Goal: Find specific page/section: Find specific page/section

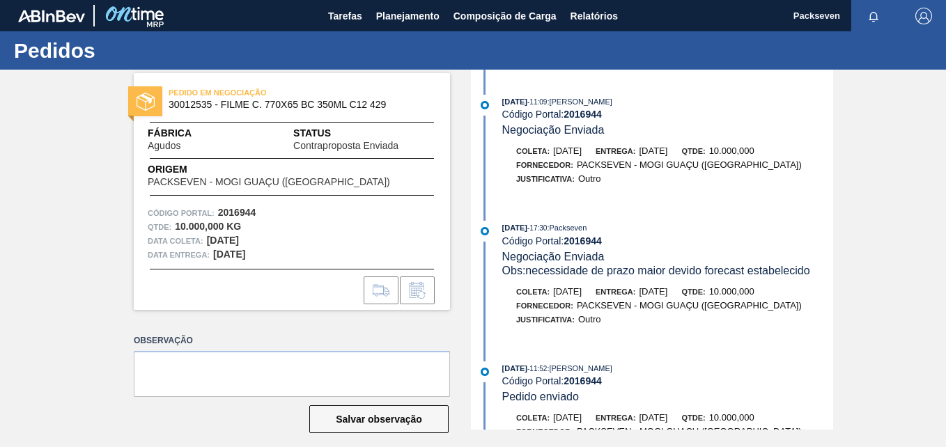
scroll to position [139, 0]
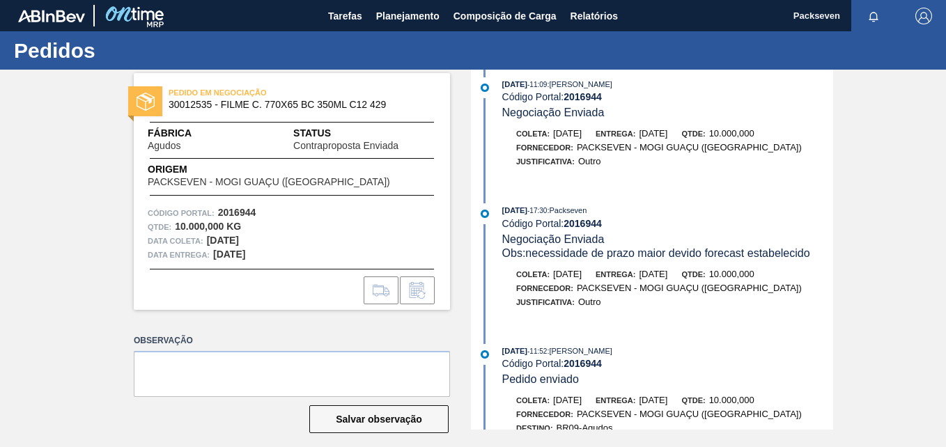
click at [930, 166] on div "PEDIDO EM NEGOCIAÇÃO 30012535 - FILME C. 770X65 BC 350ML C12 429 Fábrica Agudos…" at bounding box center [473, 250] width 946 height 360
click at [422, 14] on span "Planejamento" at bounding box center [407, 16] width 63 height 17
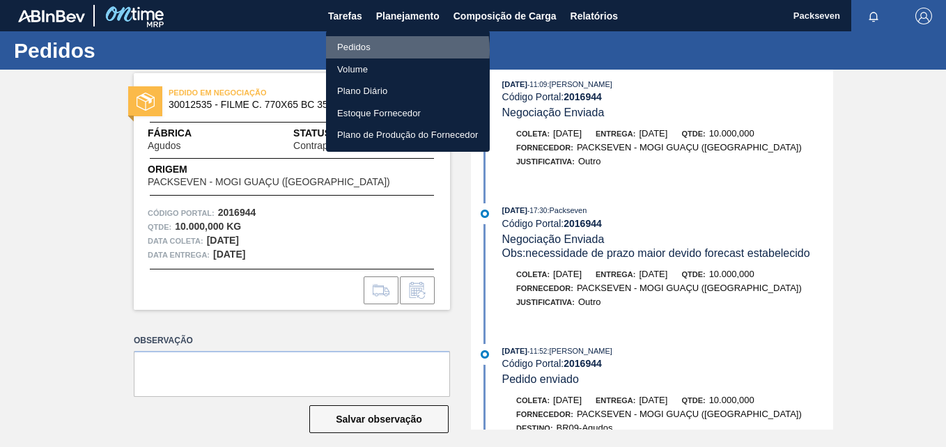
click at [394, 50] on li "Pedidos" at bounding box center [408, 47] width 164 height 22
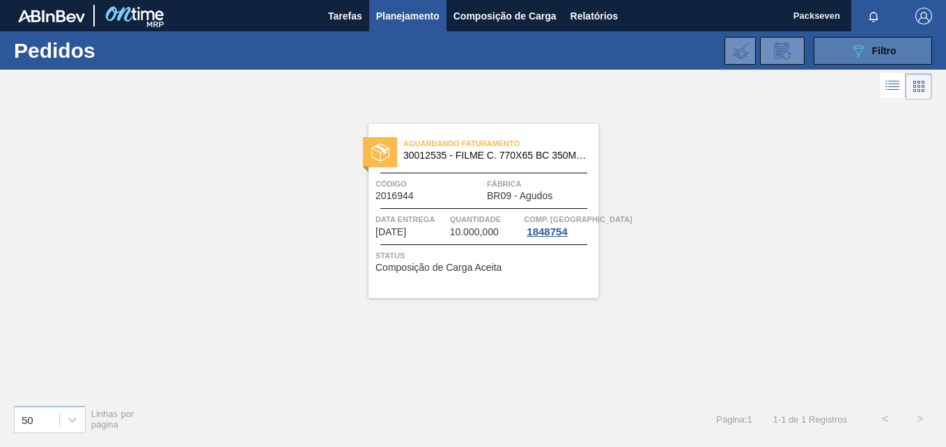
click at [853, 52] on icon "089F7B8B-B2A5-4AFE-B5C0-19BA573D28AC" at bounding box center [858, 50] width 17 height 17
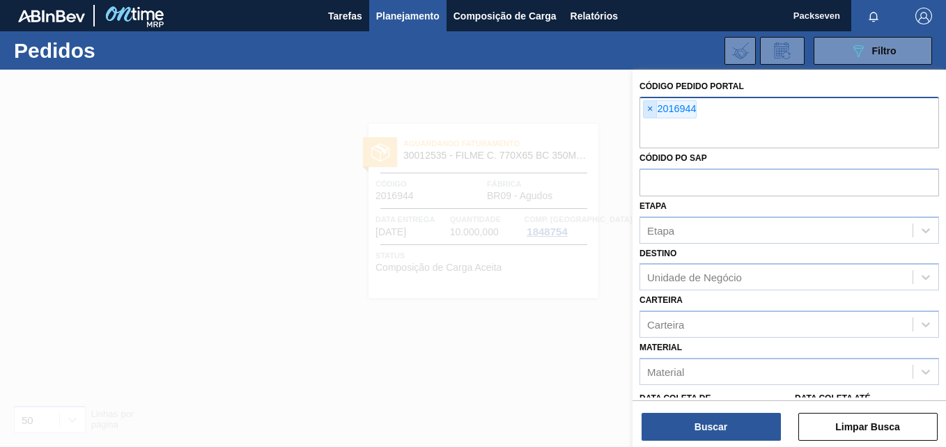
click at [648, 110] on span "×" at bounding box center [650, 109] width 13 height 17
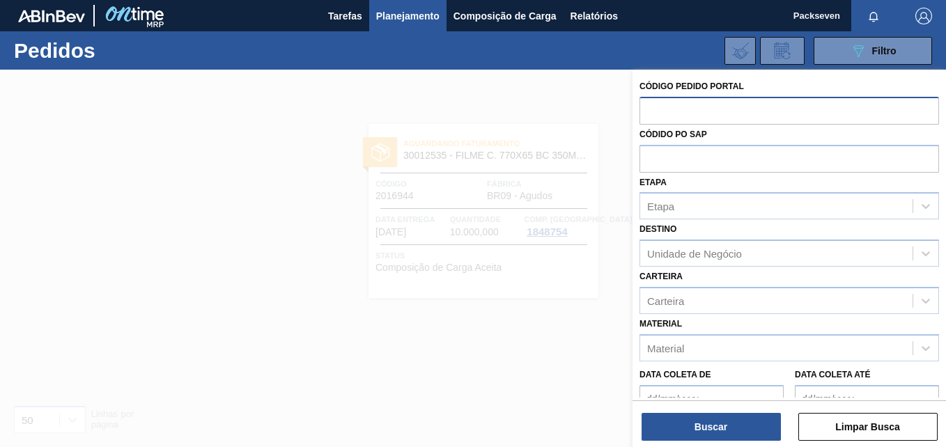
click at [666, 112] on input "text" at bounding box center [788, 110] width 299 height 26
paste input "2003130"
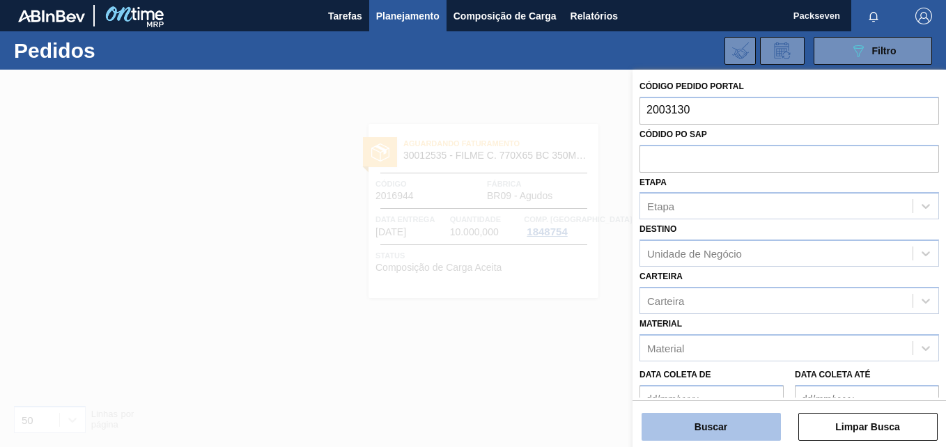
type input "2003130"
click at [744, 428] on button "Buscar" at bounding box center [710, 427] width 139 height 28
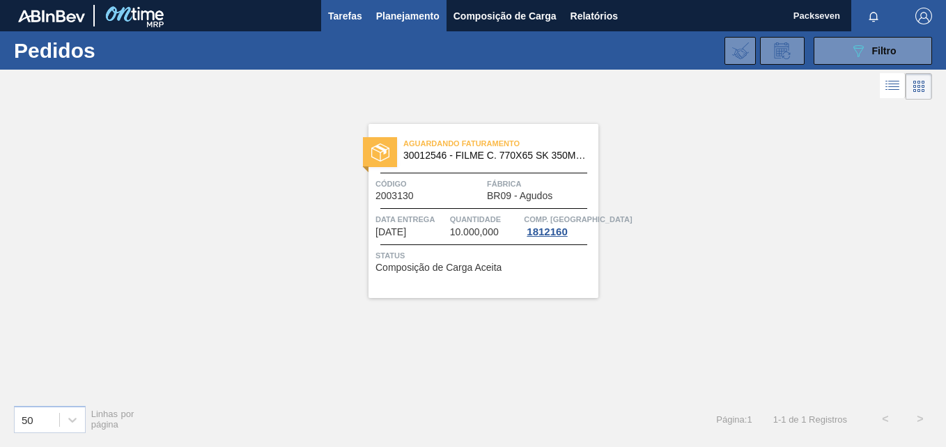
click at [352, 11] on span "Tarefas" at bounding box center [345, 16] width 34 height 17
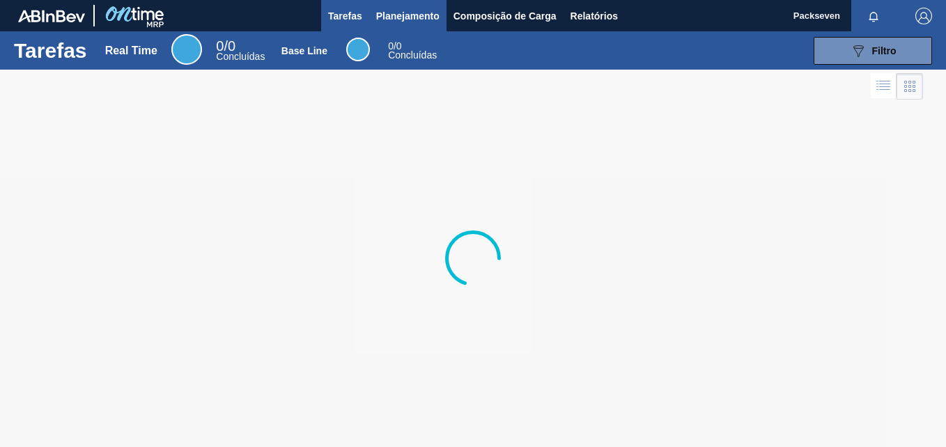
click at [414, 16] on span "Planejamento" at bounding box center [407, 16] width 63 height 17
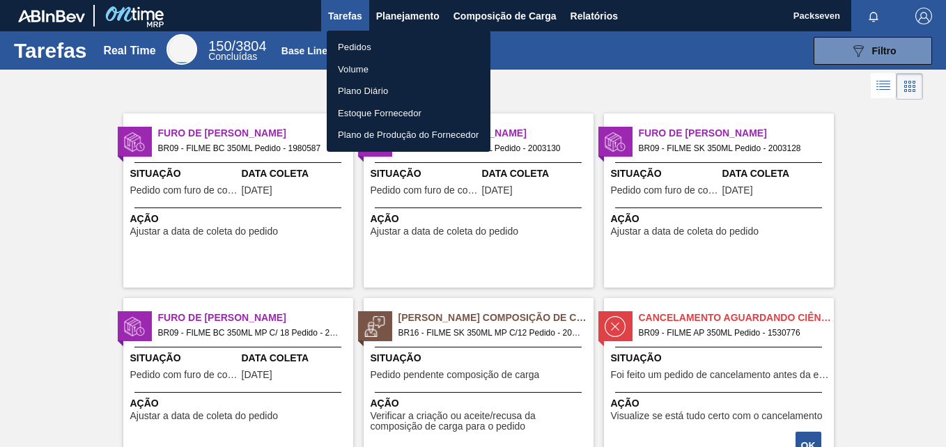
click at [357, 52] on li "Pedidos" at bounding box center [409, 47] width 164 height 22
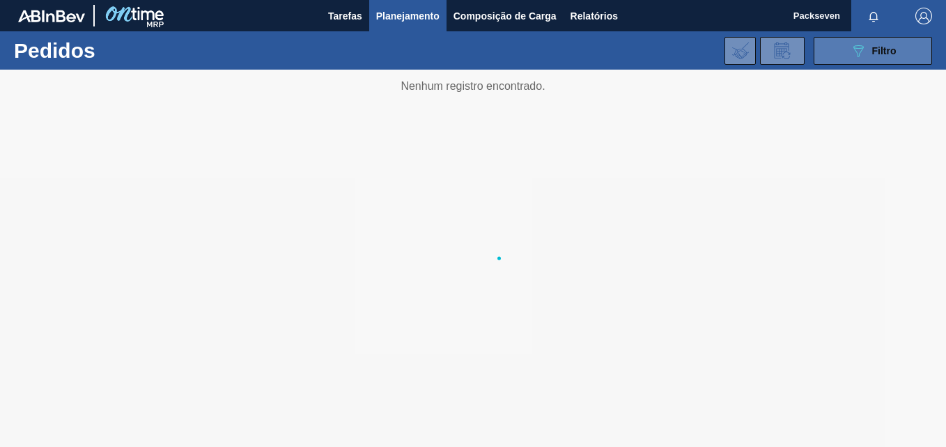
click at [899, 56] on button "089F7B8B-B2A5-4AFE-B5C0-19BA573D28AC Filtro" at bounding box center [872, 51] width 118 height 28
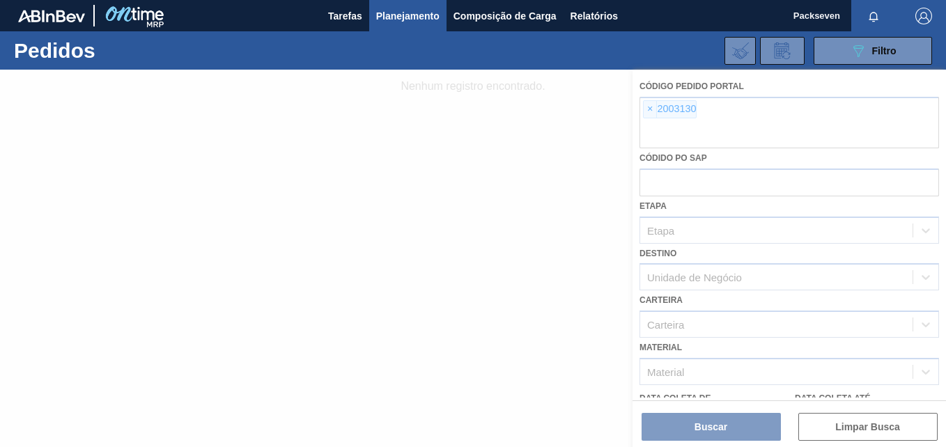
click at [653, 110] on div at bounding box center [473, 258] width 946 height 377
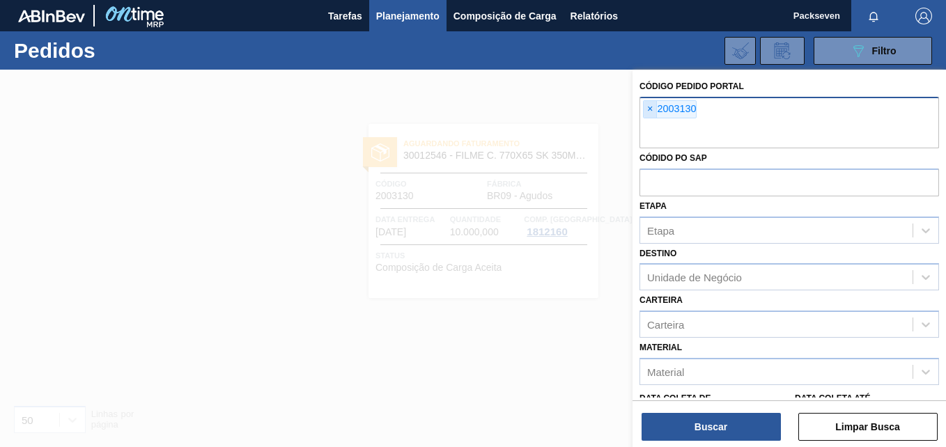
click at [646, 111] on span "×" at bounding box center [650, 109] width 13 height 17
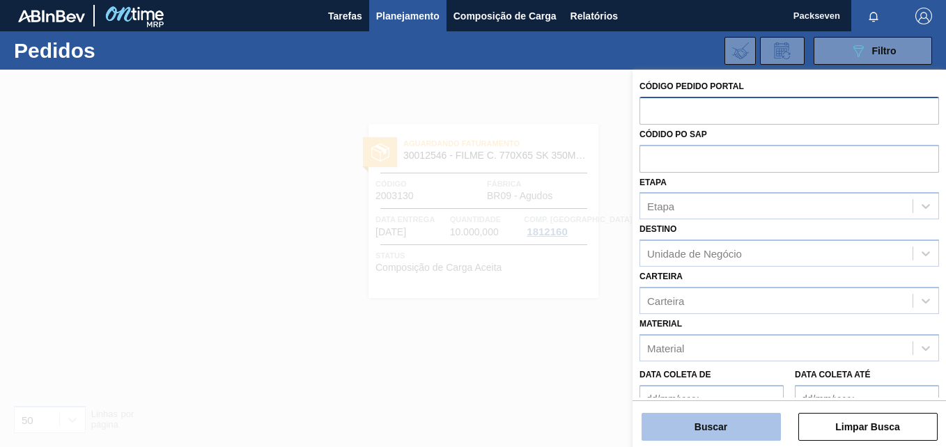
click at [742, 435] on button "Buscar" at bounding box center [710, 427] width 139 height 28
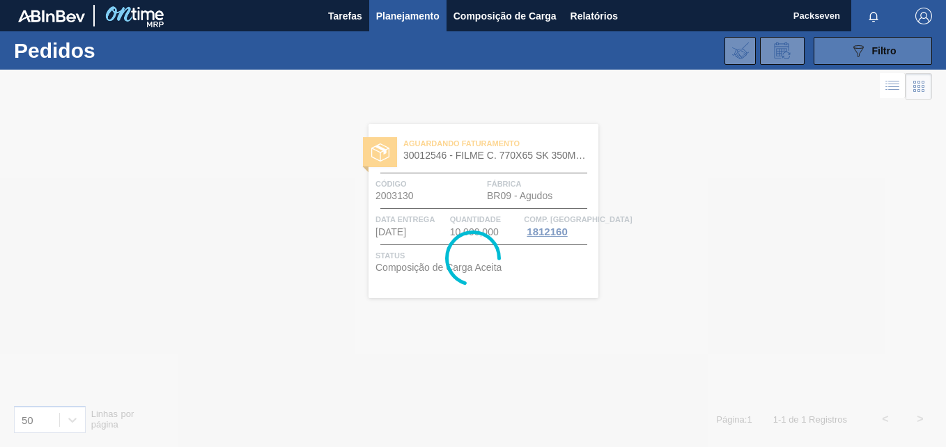
click at [918, 44] on button "089F7B8B-B2A5-4AFE-B5C0-19BA573D28AC Filtro" at bounding box center [872, 51] width 118 height 28
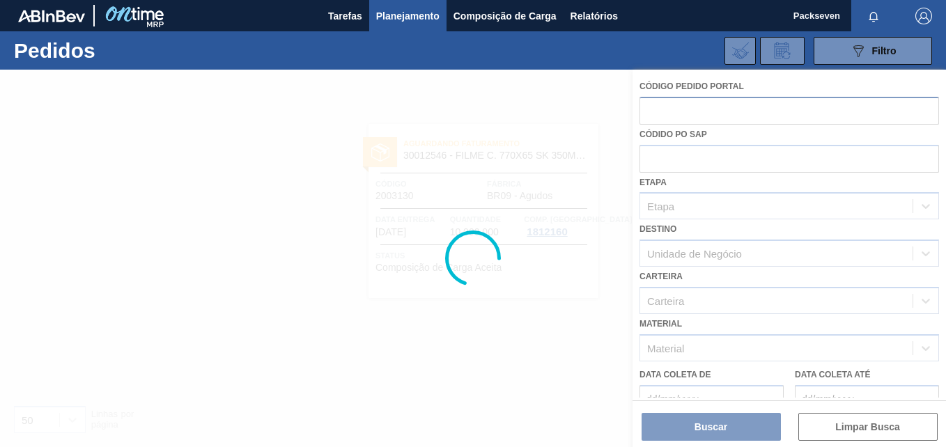
click at [845, 412] on div at bounding box center [473, 258] width 946 height 377
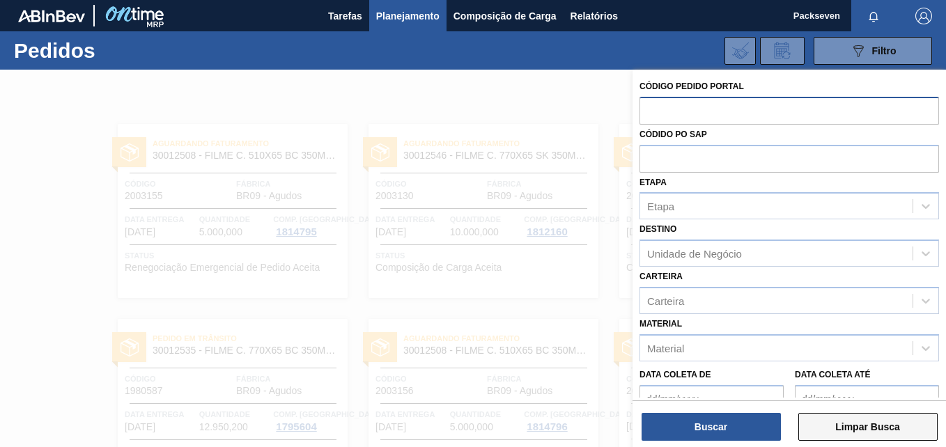
click at [865, 423] on button "Limpar Busca" at bounding box center [867, 427] width 139 height 28
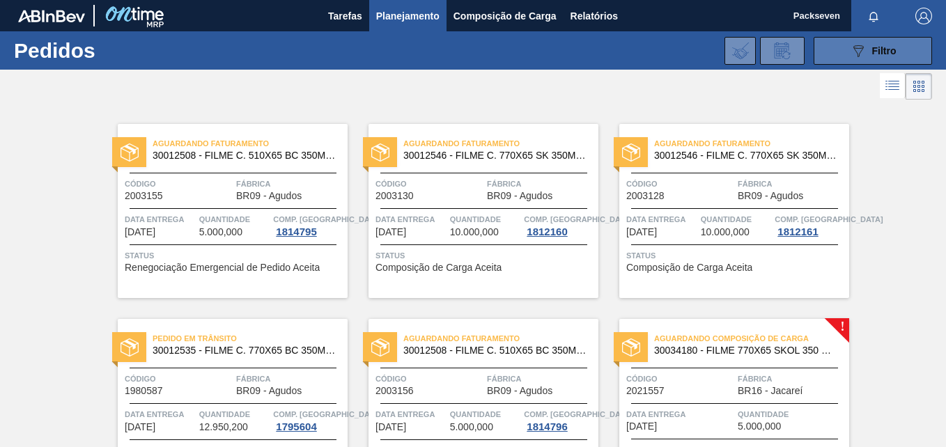
click at [853, 56] on icon "089F7B8B-B2A5-4AFE-B5C0-19BA573D28AC" at bounding box center [858, 50] width 17 height 17
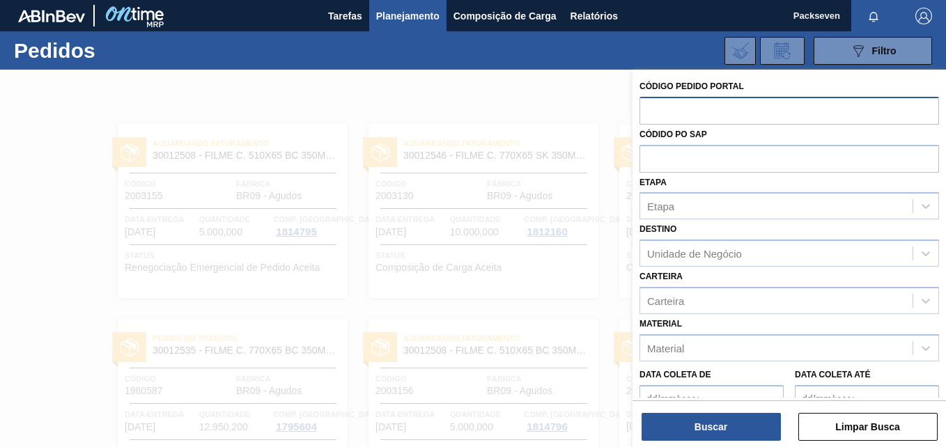
click at [679, 108] on input "text" at bounding box center [788, 110] width 299 height 26
click at [674, 118] on input "text" at bounding box center [788, 110] width 299 height 26
click at [690, 156] on input "text" at bounding box center [788, 158] width 299 height 26
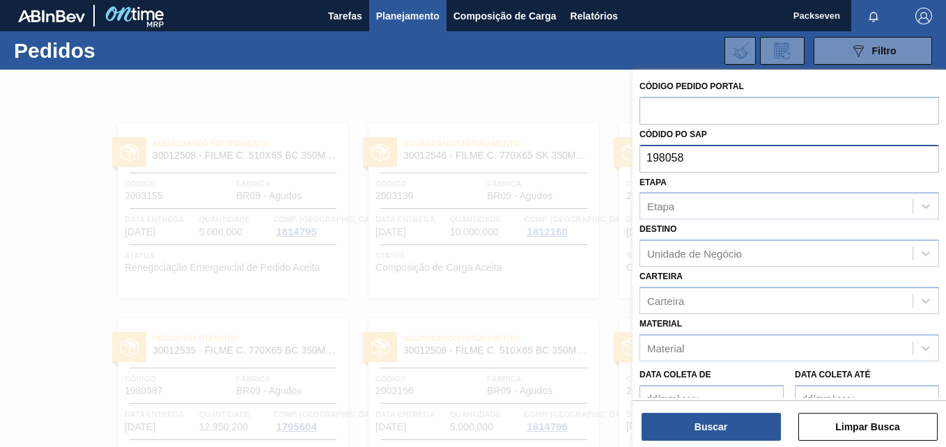
type input "1980587"
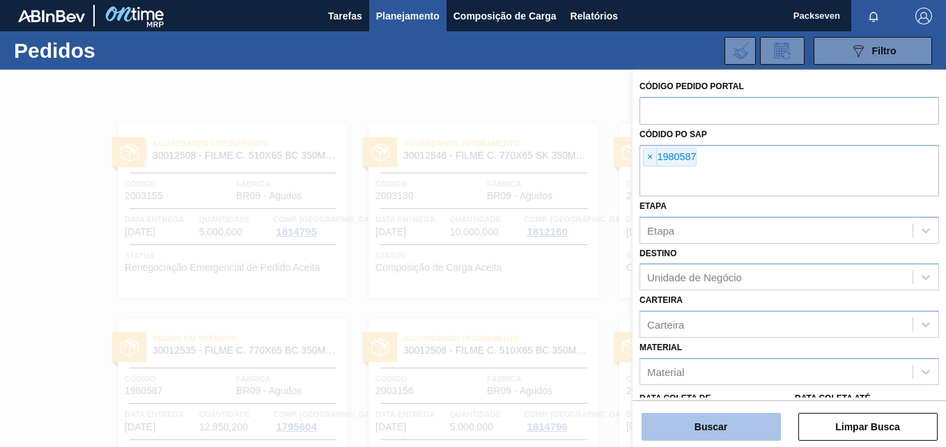
click at [730, 430] on button "Buscar" at bounding box center [710, 427] width 139 height 28
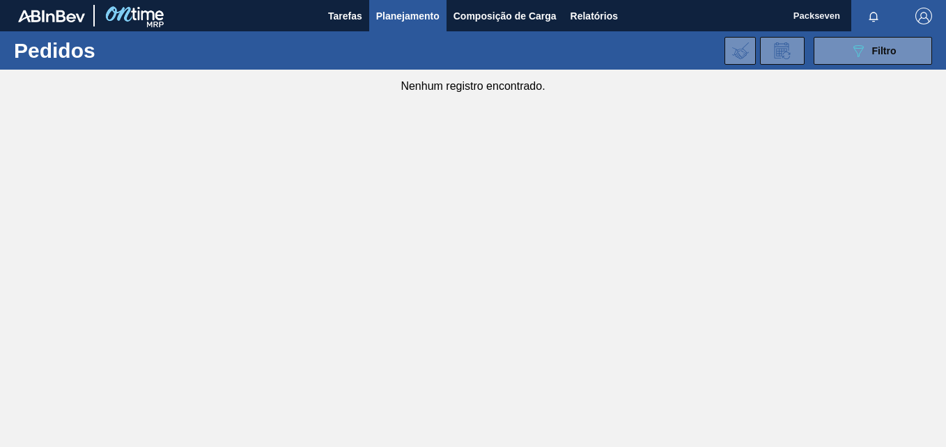
click at [516, 265] on main "Tarefas Planejamento Composição de Carga Relatórios Packseven Marcar todas como…" at bounding box center [473, 223] width 946 height 447
